Goal: Information Seeking & Learning: Learn about a topic

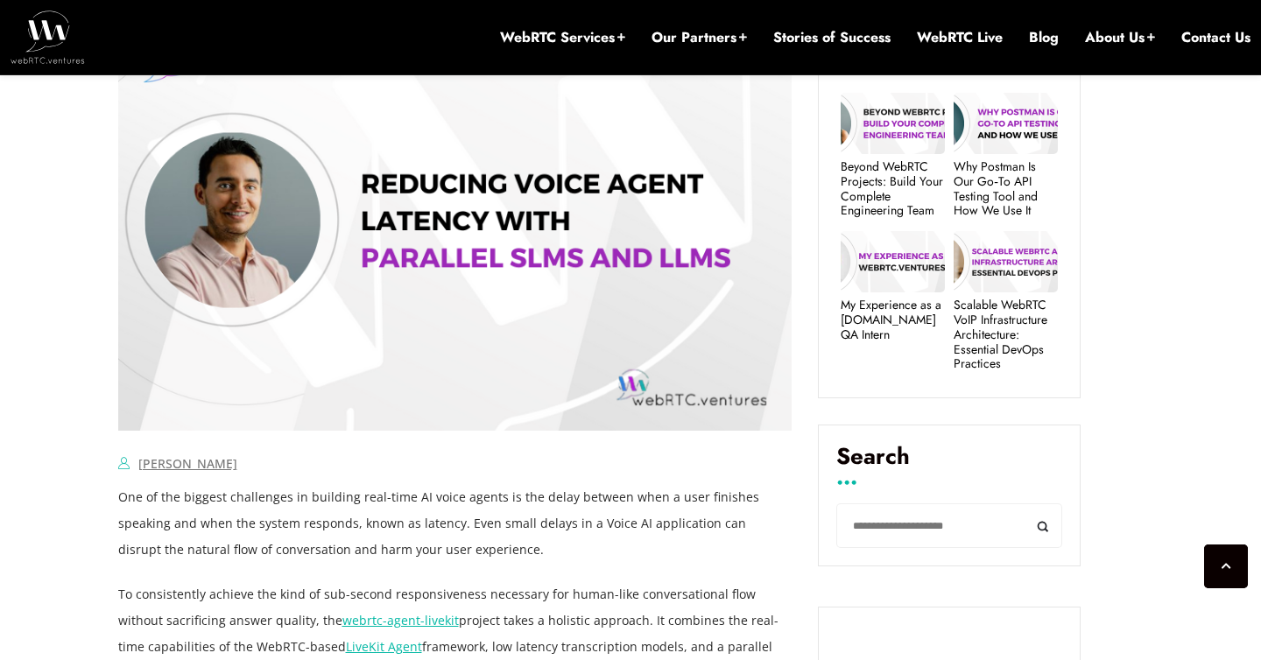
scroll to position [726, 0]
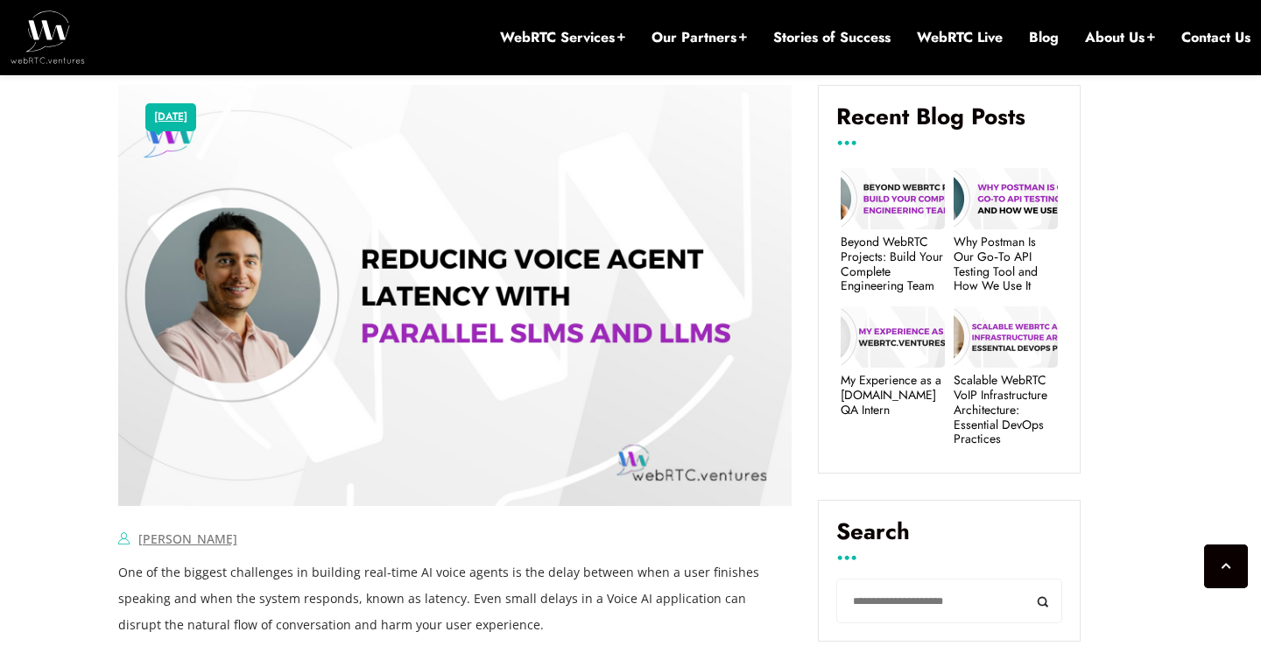
click at [530, 291] on img at bounding box center [455, 295] width 674 height 421
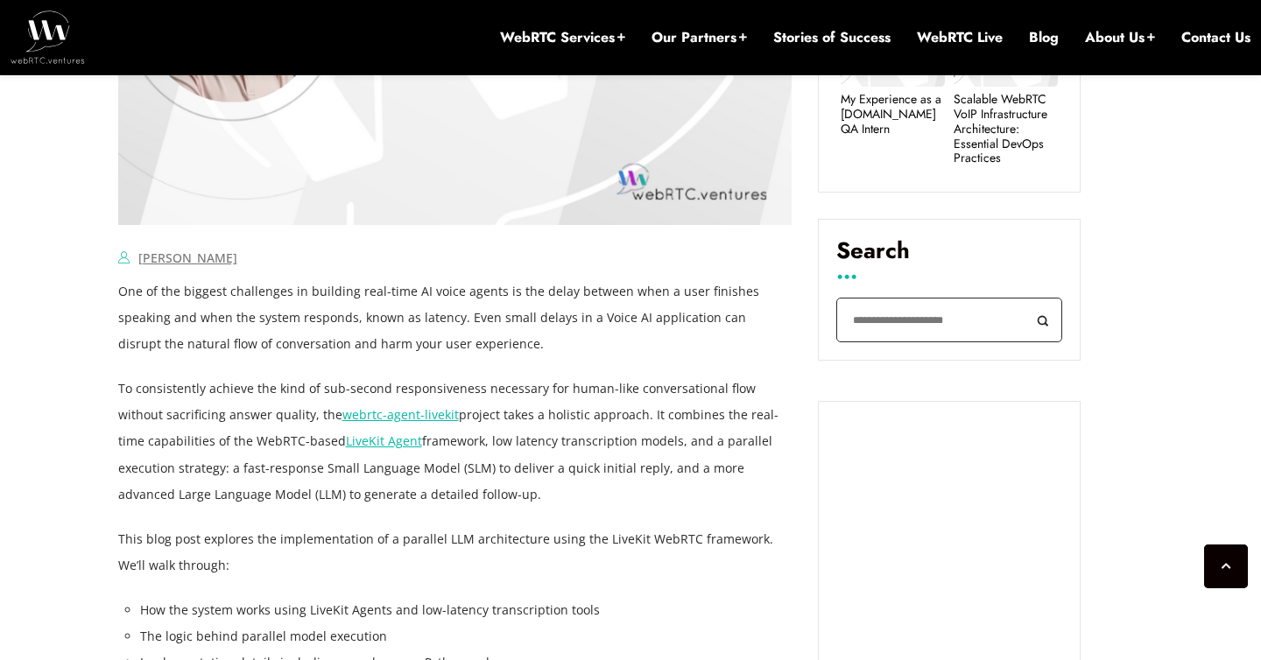
click at [898, 328] on input "Search" at bounding box center [949, 320] width 226 height 45
click at [687, 323] on p "One of the biggest challenges in building real-time AI voice agents is the dela…" at bounding box center [455, 317] width 674 height 79
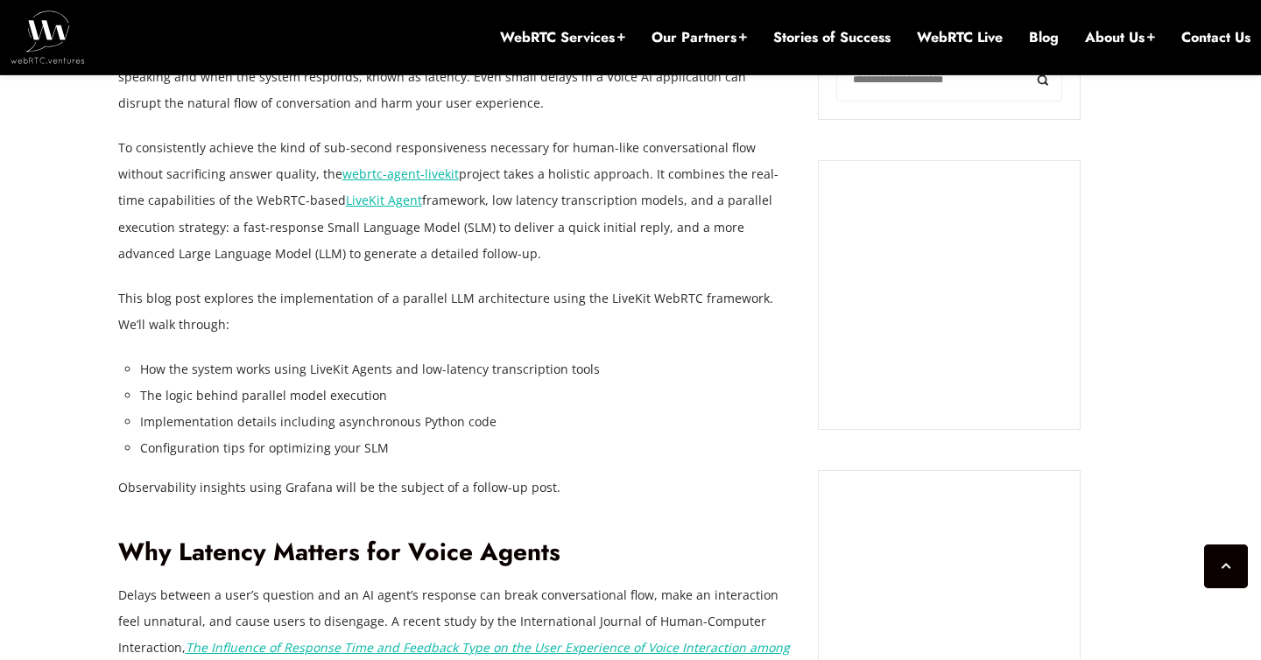
scroll to position [1195, 0]
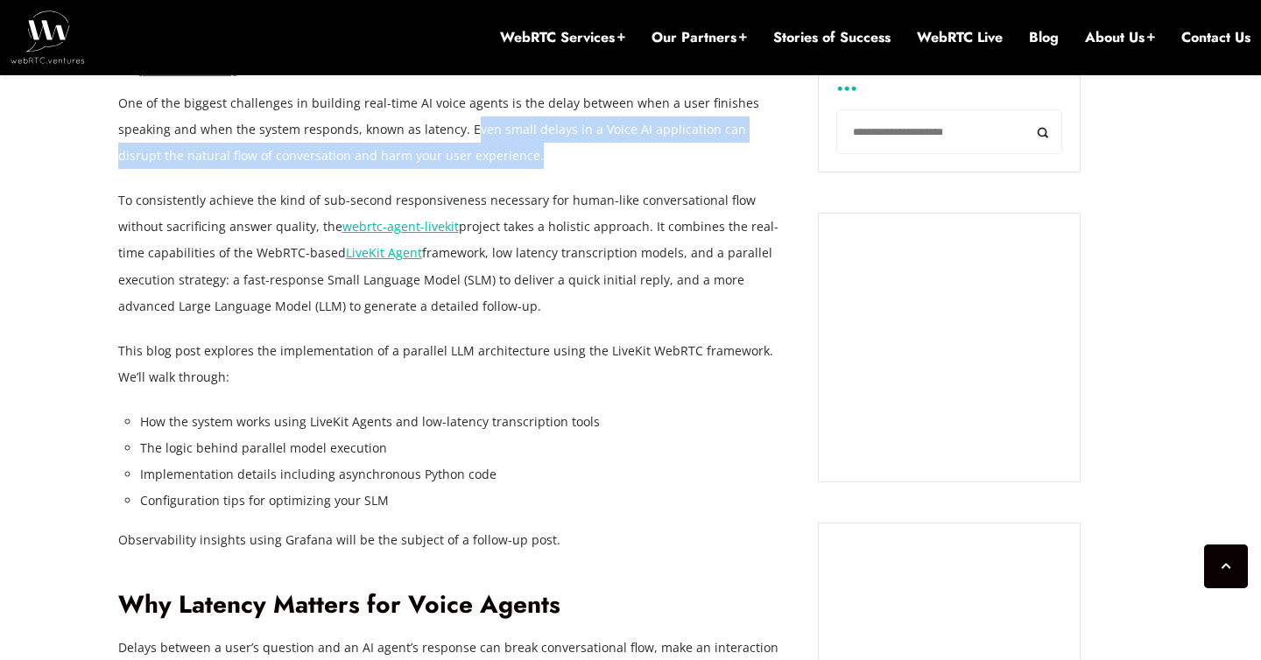
drag, startPoint x: 414, startPoint y: 134, endPoint x: 419, endPoint y: 152, distance: 18.9
click at [419, 152] on p "One of the biggest challenges in building real-time AI voice agents is the dela…" at bounding box center [455, 129] width 674 height 79
drag, startPoint x: 406, startPoint y: 132, endPoint x: 418, endPoint y: 151, distance: 22.4
click at [418, 151] on p "One of the biggest challenges in building real-time AI voice agents is the dela…" at bounding box center [455, 129] width 674 height 79
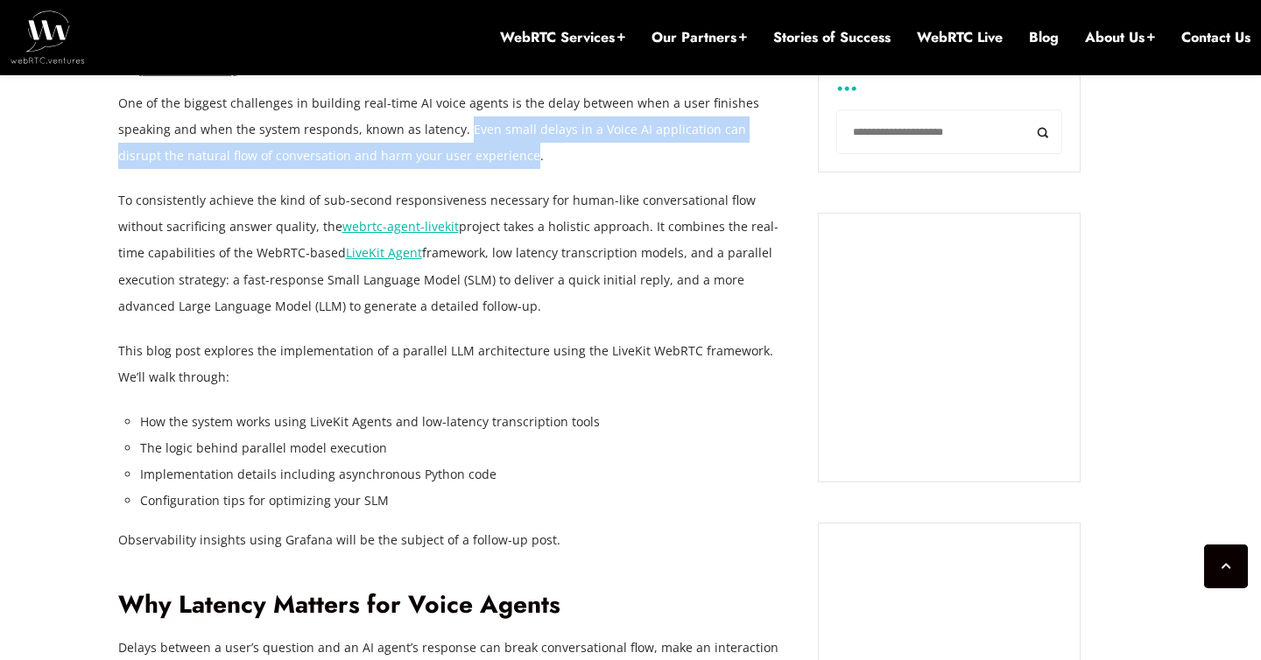
click at [478, 160] on p "One of the biggest challenges in building real-time AI voice agents is the dela…" at bounding box center [455, 129] width 674 height 79
